Goal: Task Accomplishment & Management: Manage account settings

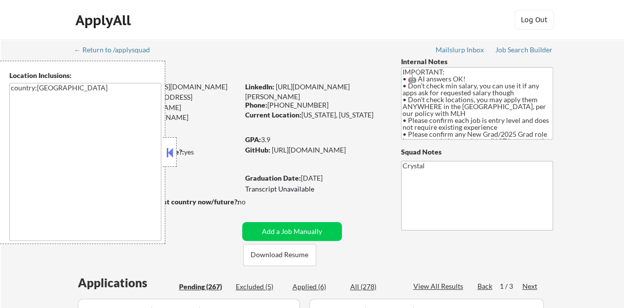
select select ""pending""
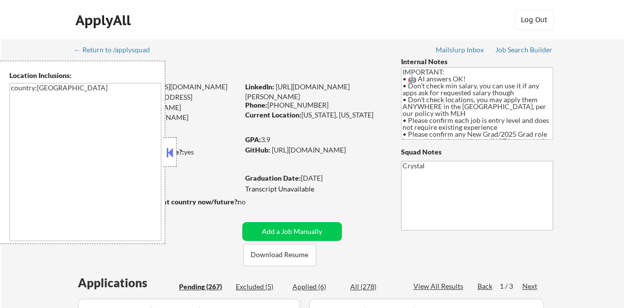
select select ""pending""
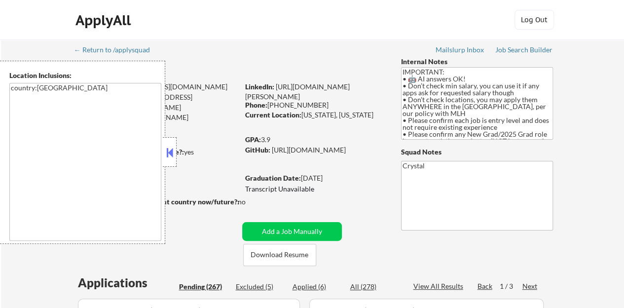
select select ""pending""
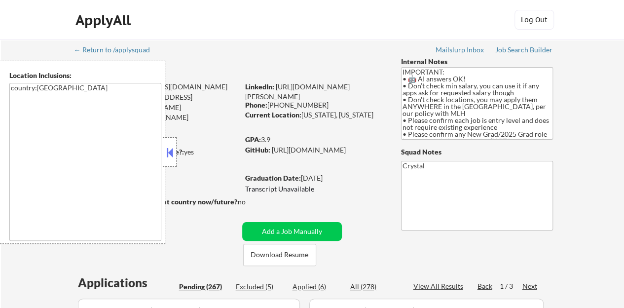
select select ""pending""
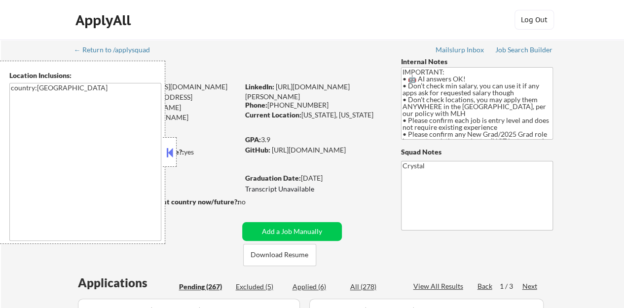
select select ""pending""
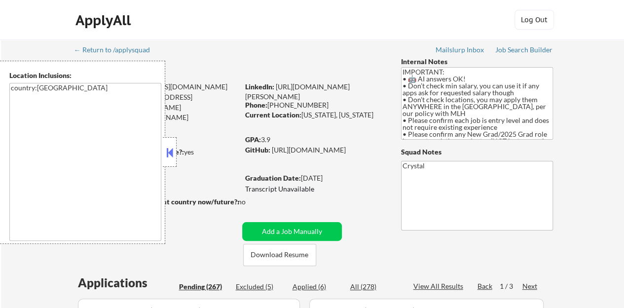
select select ""pending""
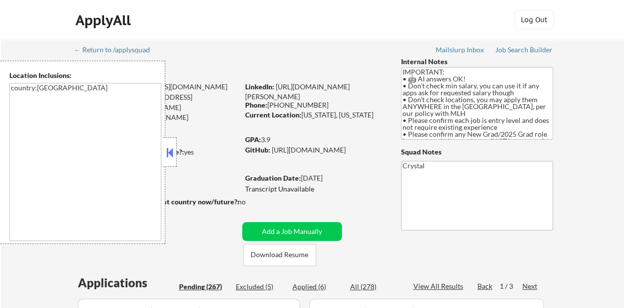
select select ""pending""
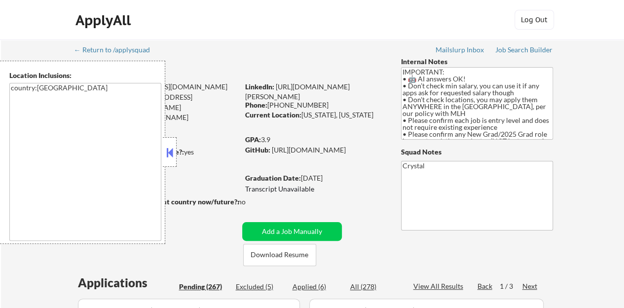
select select ""pending""
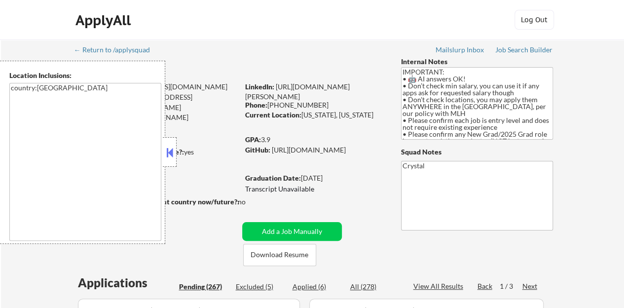
select select ""pending""
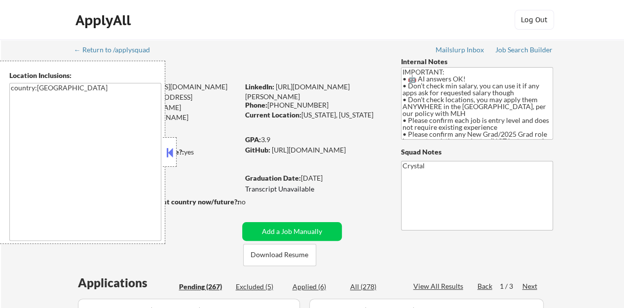
select select ""pending""
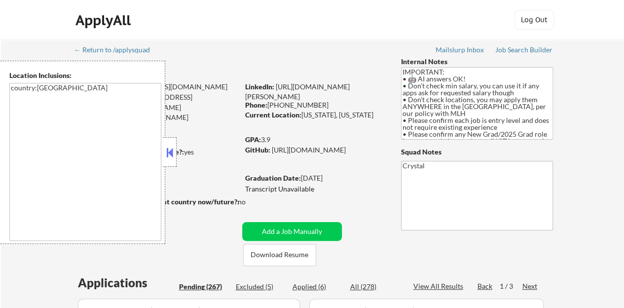
select select ""pending""
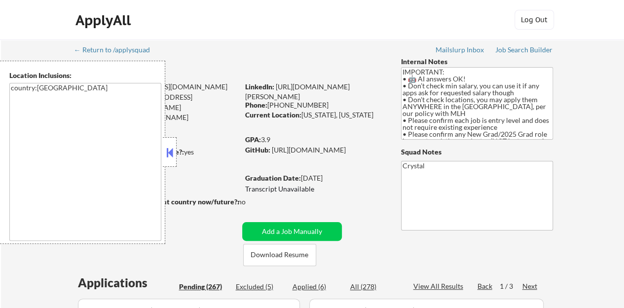
select select ""pending""
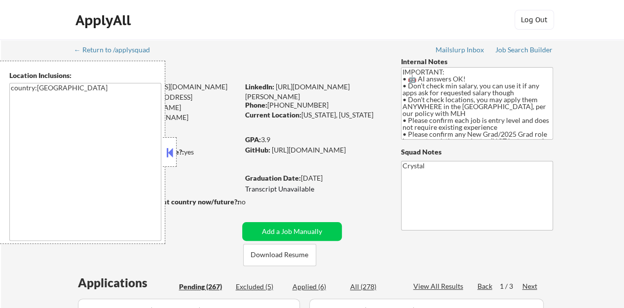
select select ""pending""
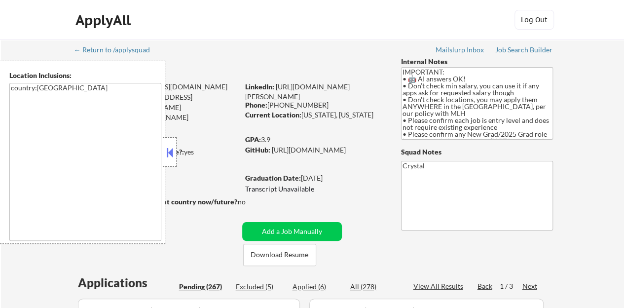
select select ""pending""
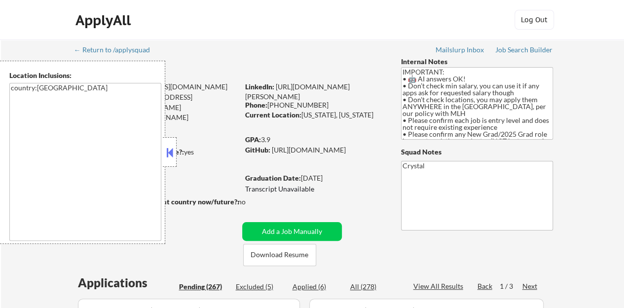
select select ""pending""
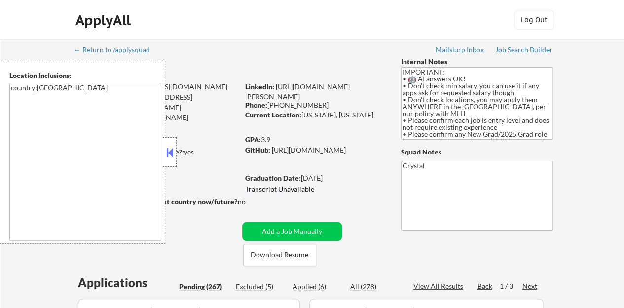
select select ""pending""
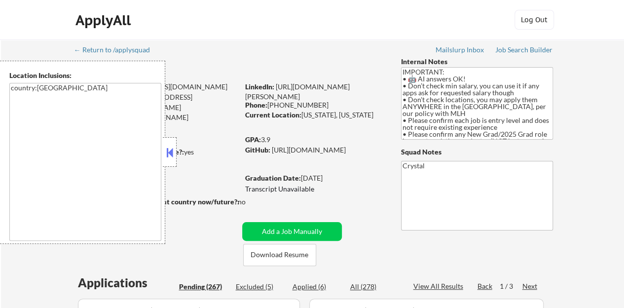
select select ""pending""
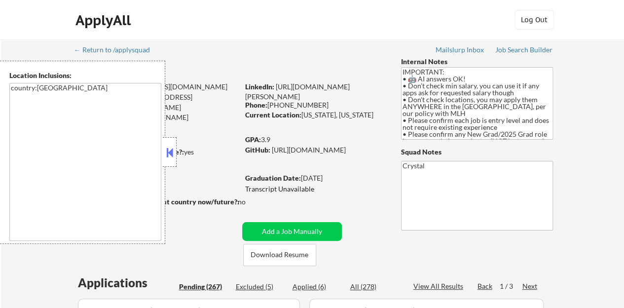
select select ""pending""
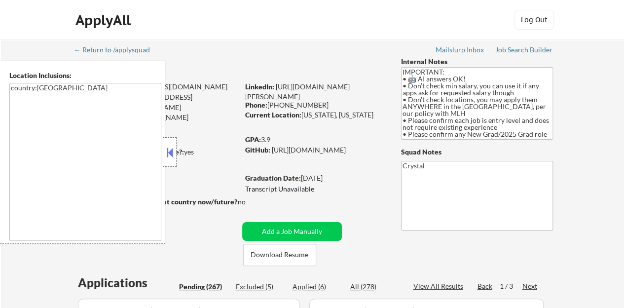
select select ""pending""
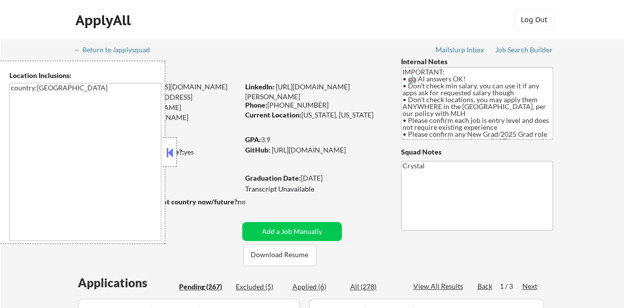
select select ""pending""
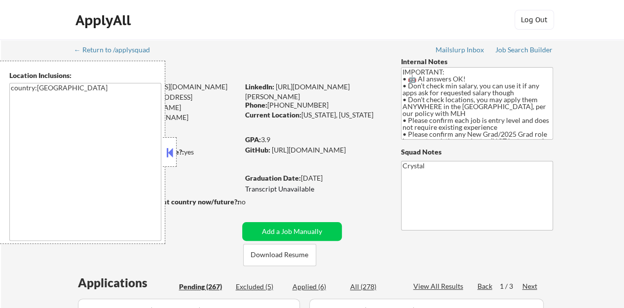
click at [168, 153] on button at bounding box center [169, 152] width 11 height 15
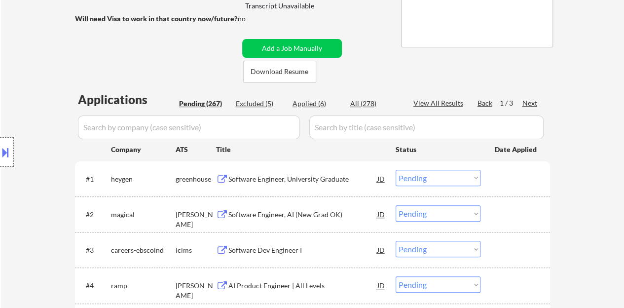
scroll to position [197, 0]
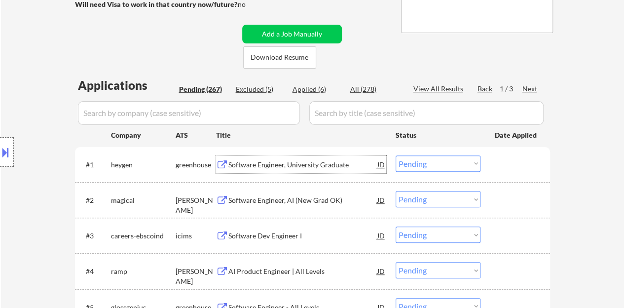
click at [318, 169] on div "Software Engineer, University Graduate" at bounding box center [302, 164] width 149 height 18
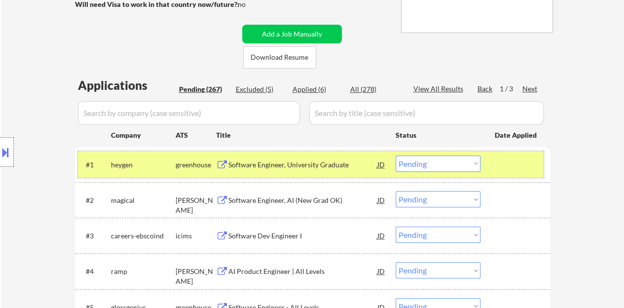
click at [515, 154] on div "#1 heygen greenhouse Software Engineer, University Graduate JD Choose an option…" at bounding box center [310, 164] width 465 height 27
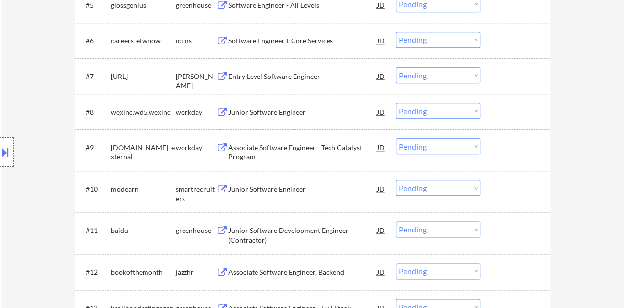
scroll to position [493, 0]
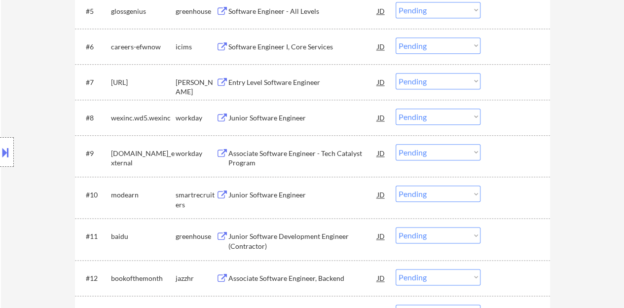
click at [257, 190] on div "Junior Software Engineer" at bounding box center [302, 195] width 149 height 10
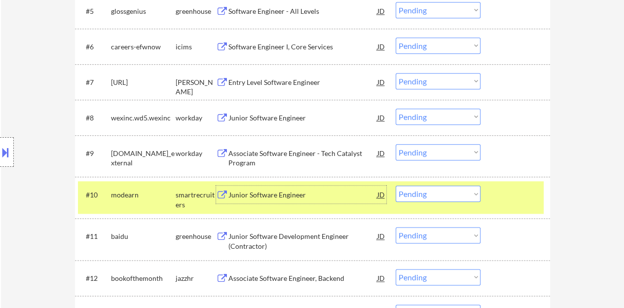
click at [449, 193] on select "Choose an option... Pending Applied Excluded (Questions) Excluded (Expired) Exc…" at bounding box center [437, 193] width 85 height 16
click at [395, 185] on select "Choose an option... Pending Applied Excluded (Questions) Excluded (Expired) Exc…" at bounding box center [437, 193] width 85 height 16
select select ""pending""
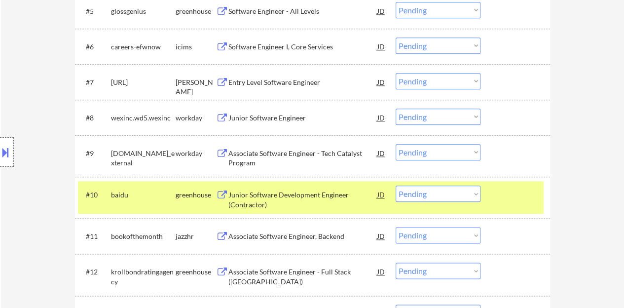
click at [512, 187] on div at bounding box center [516, 194] width 43 height 18
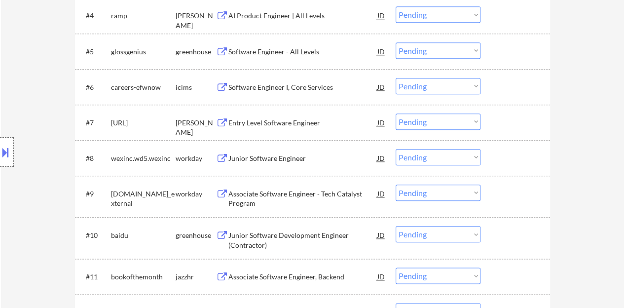
scroll to position [444, 0]
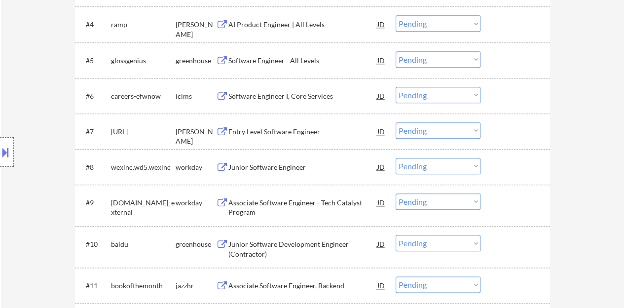
click at [297, 125] on div "Entry Level Software Engineer" at bounding box center [302, 131] width 149 height 18
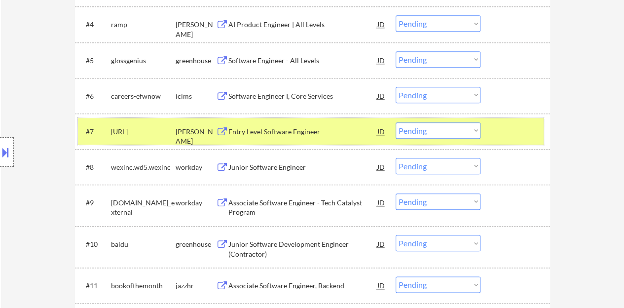
click at [516, 131] on div at bounding box center [516, 131] width 43 height 18
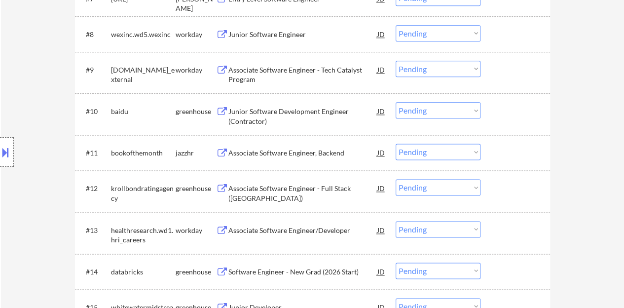
scroll to position [592, 0]
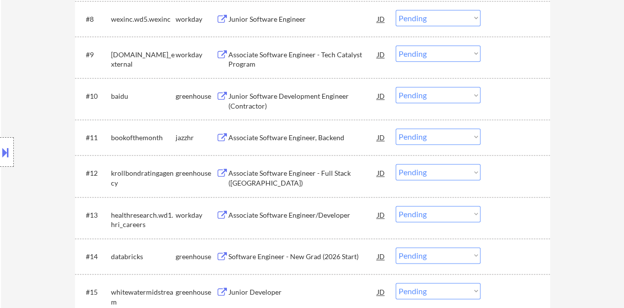
click at [328, 137] on div "Associate Software Engineer, Backend" at bounding box center [302, 138] width 149 height 10
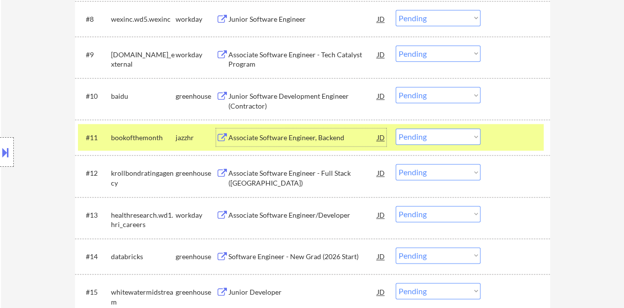
click at [439, 134] on select "Choose an option... Pending Applied Excluded (Questions) Excluded (Expired) Exc…" at bounding box center [437, 136] width 85 height 16
click at [395, 128] on select "Choose an option... Pending Applied Excluded (Questions) Excluded (Expired) Exc…" at bounding box center [437, 136] width 85 height 16
select select ""pending""
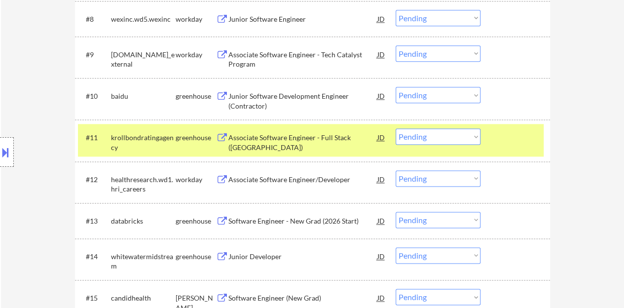
click at [526, 147] on div "#11 krollbondratingagency greenhouse Associate Software Engineer - Full Stack (…" at bounding box center [310, 140] width 465 height 33
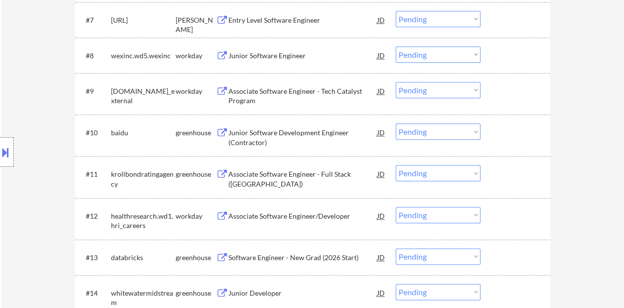
scroll to position [542, 0]
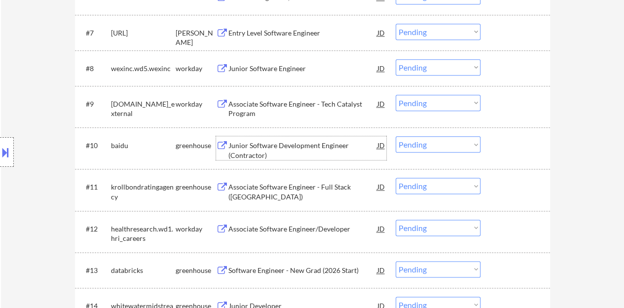
click at [302, 145] on div "Junior Software Development Engineer (Contractor)" at bounding box center [302, 150] width 149 height 19
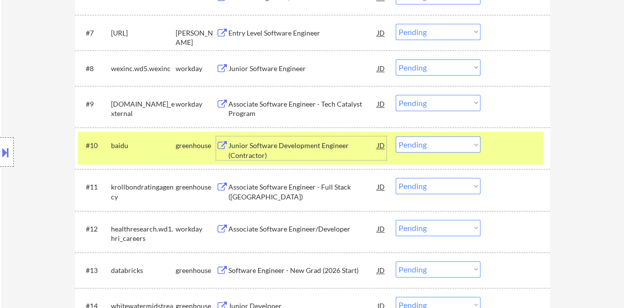
click at [459, 144] on select "Choose an option... Pending Applied Excluded (Questions) Excluded (Expired) Exc…" at bounding box center [437, 144] width 85 height 16
click at [395, 136] on select "Choose an option... Pending Applied Excluded (Questions) Excluded (Expired) Exc…" at bounding box center [437, 144] width 85 height 16
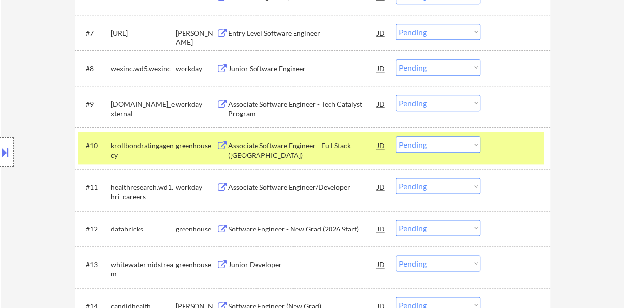
click at [311, 147] on div "Associate Software Engineer - Full Stack ([GEOGRAPHIC_DATA])" at bounding box center [302, 150] width 149 height 19
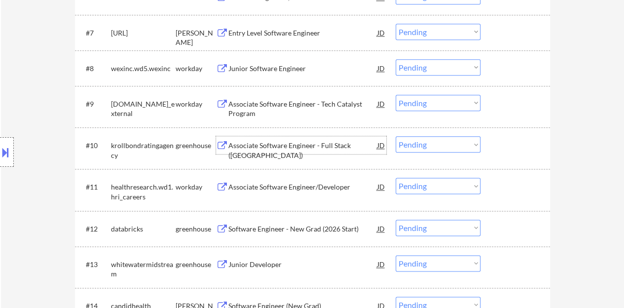
click at [508, 141] on div at bounding box center [516, 145] width 43 height 18
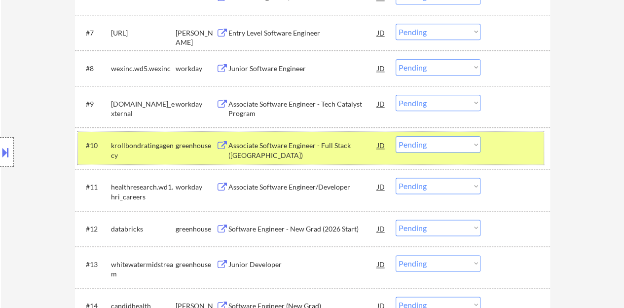
click at [438, 138] on select "Choose an option... Pending Applied Excluded (Questions) Excluded (Expired) Exc…" at bounding box center [437, 144] width 85 height 16
click at [395, 136] on select "Choose an option... Pending Applied Excluded (Questions) Excluded (Expired) Exc…" at bounding box center [437, 144] width 85 height 16
select select ""pending""
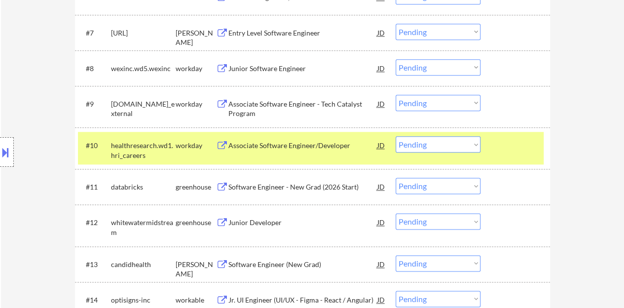
click at [500, 137] on div at bounding box center [516, 145] width 43 height 18
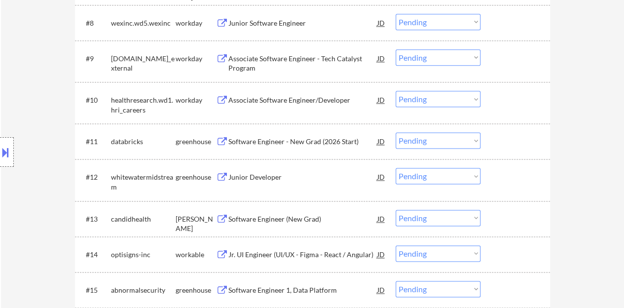
scroll to position [592, 0]
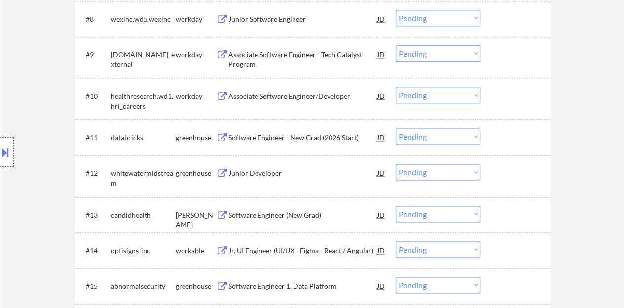
click at [255, 173] on div "Junior Developer" at bounding box center [302, 173] width 149 height 10
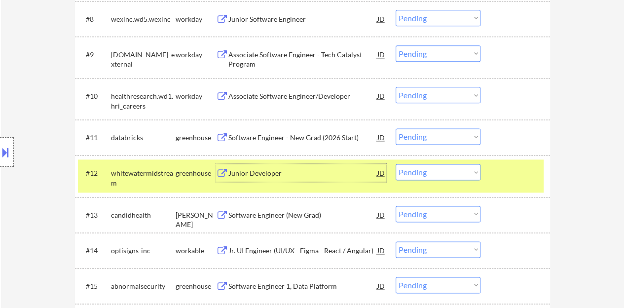
click at [444, 178] on select "Choose an option... Pending Applied Excluded (Questions) Excluded (Expired) Exc…" at bounding box center [437, 172] width 85 height 16
click at [395, 164] on select "Choose an option... Pending Applied Excluded (Questions) Excluded (Expired) Exc…" at bounding box center [437, 172] width 85 height 16
select select ""pending""
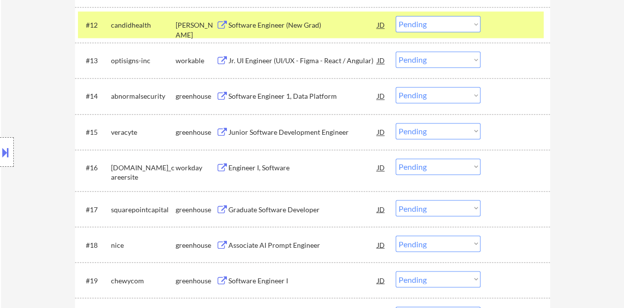
scroll to position [690, 0]
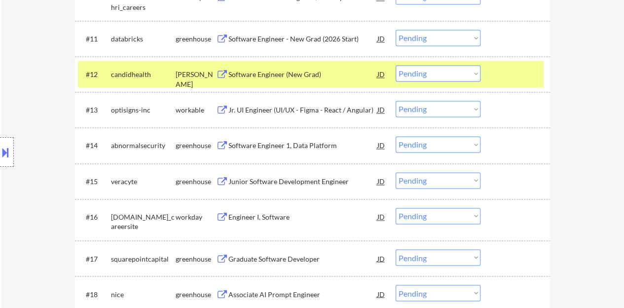
click at [303, 74] on div "Software Engineer (New Grad)" at bounding box center [302, 75] width 149 height 10
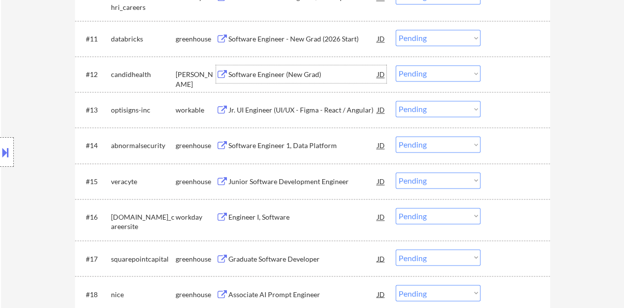
click at [495, 72] on div at bounding box center [516, 74] width 43 height 18
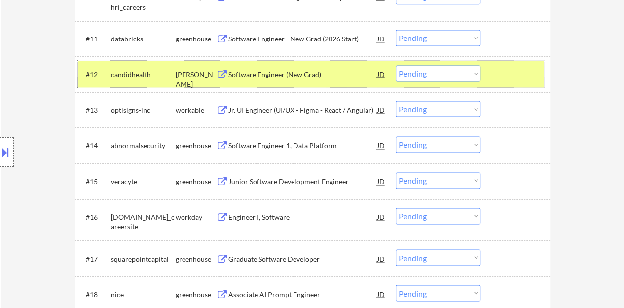
click at [511, 65] on div at bounding box center [516, 74] width 43 height 18
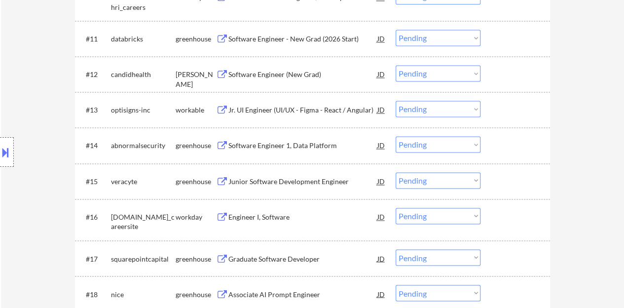
click at [319, 140] on div "Software Engineer 1, Data Platform" at bounding box center [302, 145] width 149 height 18
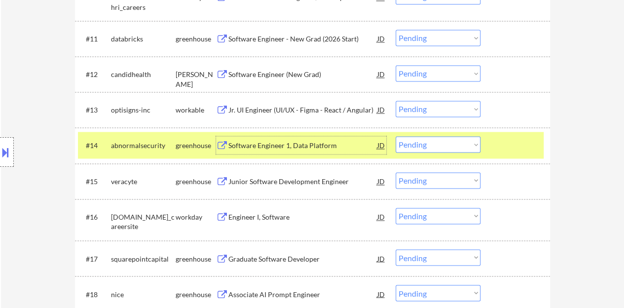
drag, startPoint x: 421, startPoint y: 143, endPoint x: 359, endPoint y: 106, distance: 71.9
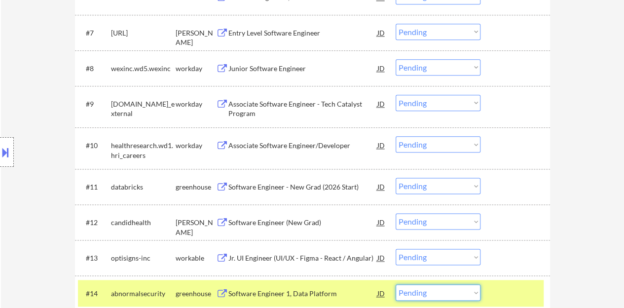
drag, startPoint x: 359, startPoint y: 106, endPoint x: 589, endPoint y: 43, distance: 238.4
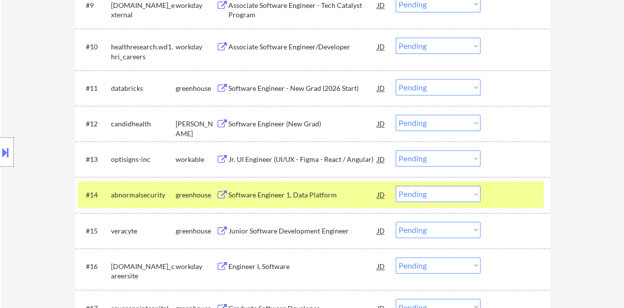
scroll to position [690, 0]
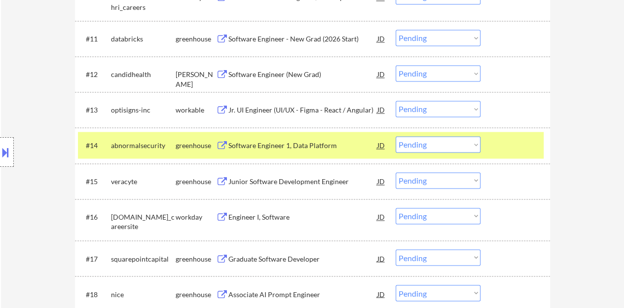
click at [423, 144] on select "Choose an option... Pending Applied Excluded (Questions) Excluded (Expired) Exc…" at bounding box center [437, 144] width 85 height 16
click at [395, 136] on select "Choose an option... Pending Applied Excluded (Questions) Excluded (Expired) Exc…" at bounding box center [437, 144] width 85 height 16
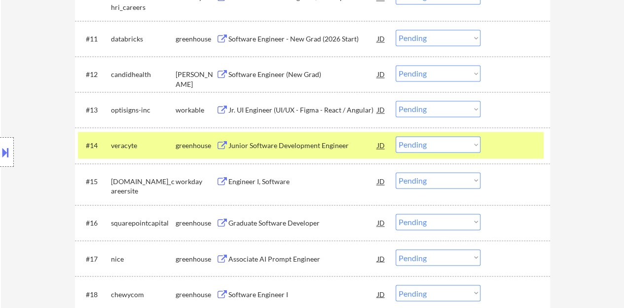
click at [314, 143] on div "Junior Software Development Engineer" at bounding box center [302, 146] width 149 height 10
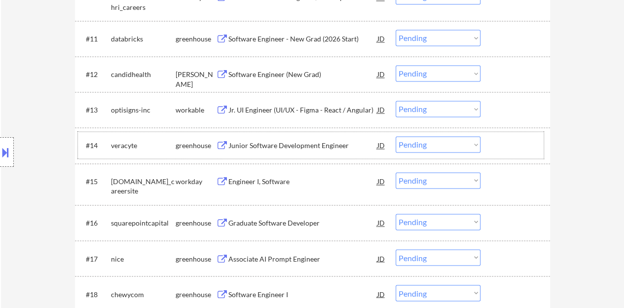
click at [490, 136] on div "#14 veracyte greenhouse Junior Software Development Engineer JD Choose an optio…" at bounding box center [310, 145] width 465 height 27
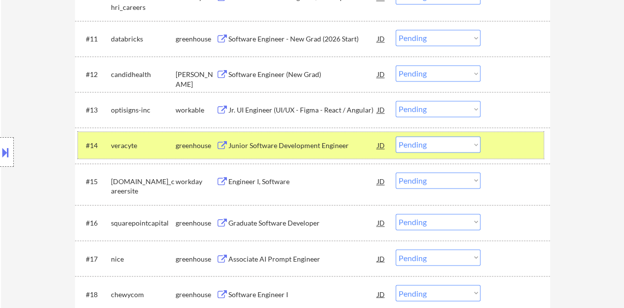
click at [435, 143] on select "Choose an option... Pending Applied Excluded (Questions) Excluded (Expired) Exc…" at bounding box center [437, 144] width 85 height 16
click at [395, 136] on select "Choose an option... Pending Applied Excluded (Questions) Excluded (Expired) Exc…" at bounding box center [437, 144] width 85 height 16
select select ""pending""
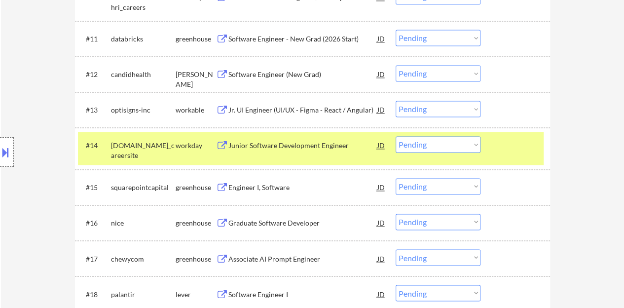
click at [491, 145] on div "#14 [DOMAIN_NAME]_careersite workday Junior Software Development Engineer [PERS…" at bounding box center [310, 148] width 465 height 33
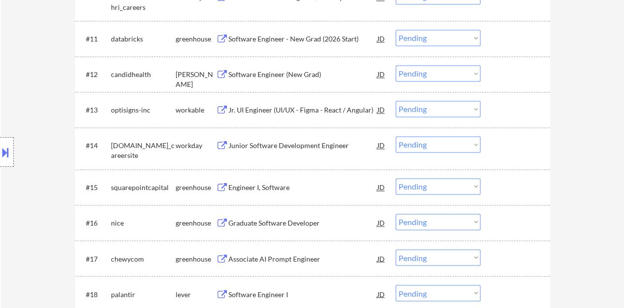
click at [266, 193] on div "Engineer I, Software" at bounding box center [302, 187] width 149 height 18
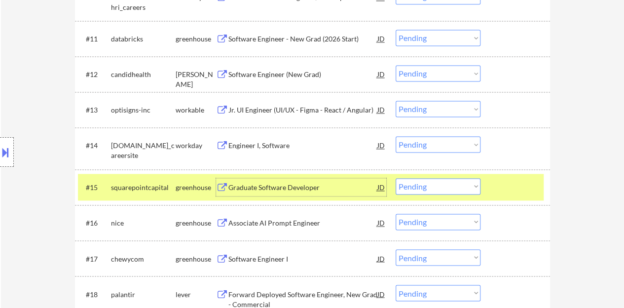
click at [458, 180] on select "Choose an option... Pending Applied Excluded (Questions) Excluded (Expired) Exc…" at bounding box center [437, 186] width 85 height 16
click at [395, 178] on select "Choose an option... Pending Applied Excluded (Questions) Excluded (Expired) Exc…" at bounding box center [437, 186] width 85 height 16
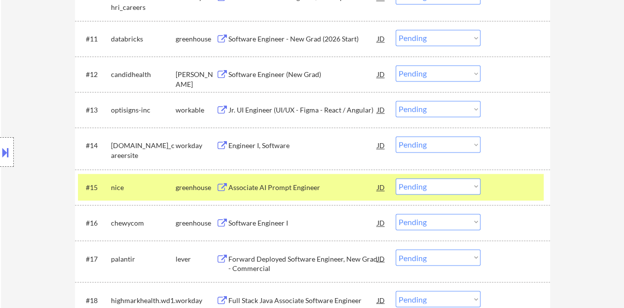
scroll to position [740, 0]
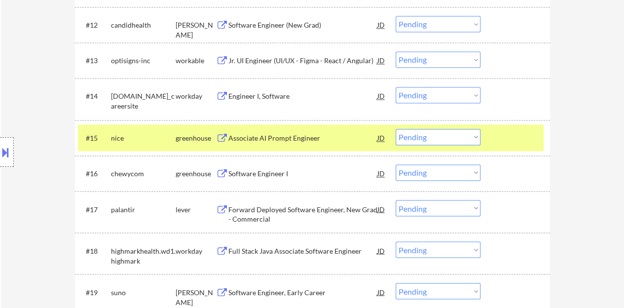
click at [282, 141] on div "Associate AI Prompt Engineer" at bounding box center [302, 138] width 149 height 10
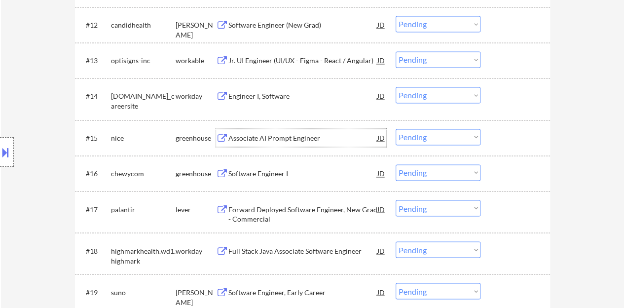
click at [504, 140] on div at bounding box center [516, 138] width 43 height 18
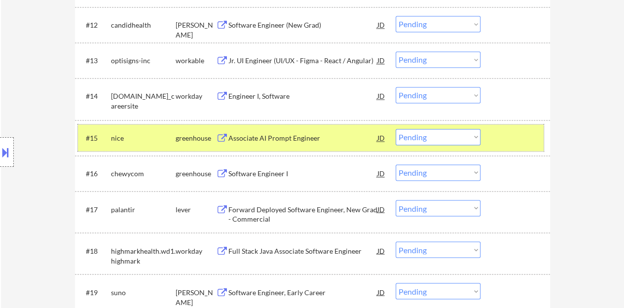
click at [314, 138] on div "Associate AI Prompt Engineer" at bounding box center [302, 138] width 149 height 10
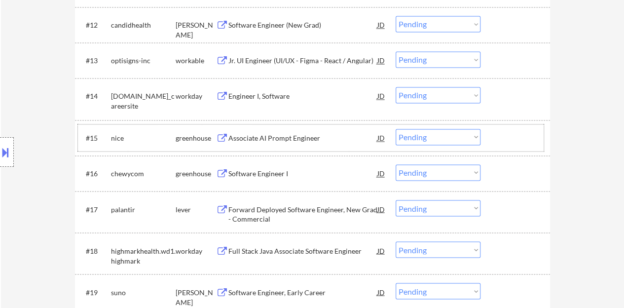
click at [515, 135] on div at bounding box center [516, 138] width 43 height 18
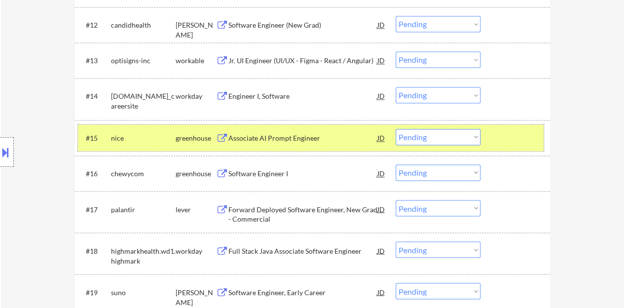
click at [418, 142] on select "Choose an option... Pending Applied Excluded (Questions) Excluded (Expired) Exc…" at bounding box center [437, 137] width 85 height 16
click at [395, 129] on select "Choose an option... Pending Applied Excluded (Questions) Excluded (Expired) Exc…" at bounding box center [437, 137] width 85 height 16
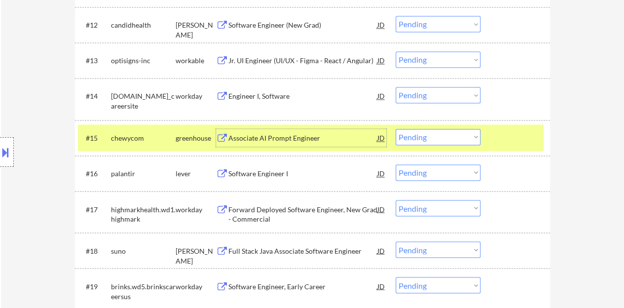
click at [279, 139] on div "Associate AI Prompt Engineer" at bounding box center [302, 138] width 149 height 10
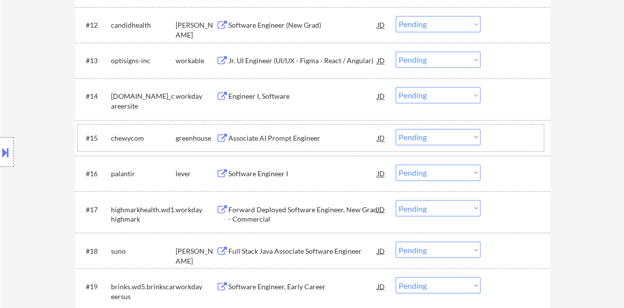
click at [508, 142] on div at bounding box center [516, 138] width 43 height 18
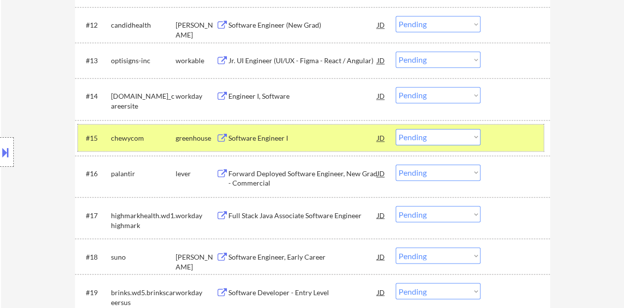
click at [429, 143] on select "Choose an option... Pending Applied Excluded (Questions) Excluded (Expired) Exc…" at bounding box center [437, 137] width 85 height 16
click at [395, 129] on select "Choose an option... Pending Applied Excluded (Questions) Excluded (Expired) Exc…" at bounding box center [437, 137] width 85 height 16
select select ""pending""
